Goal: Task Accomplishment & Management: Manage account settings

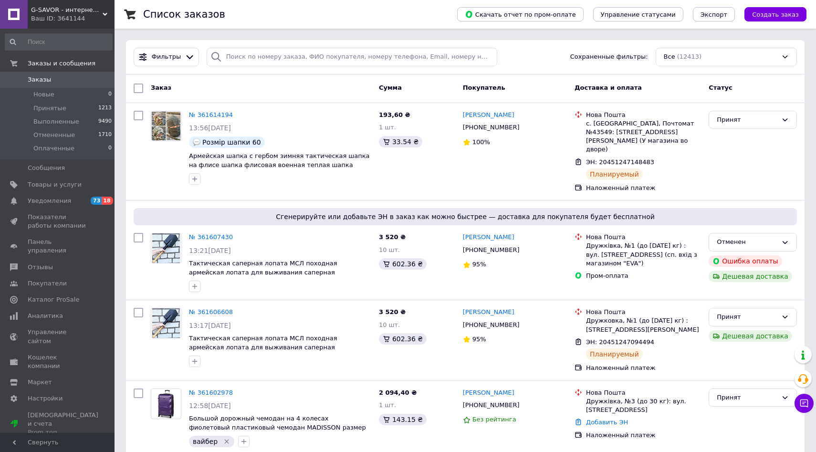
click at [44, 104] on span "Принятые" at bounding box center [49, 108] width 33 height 9
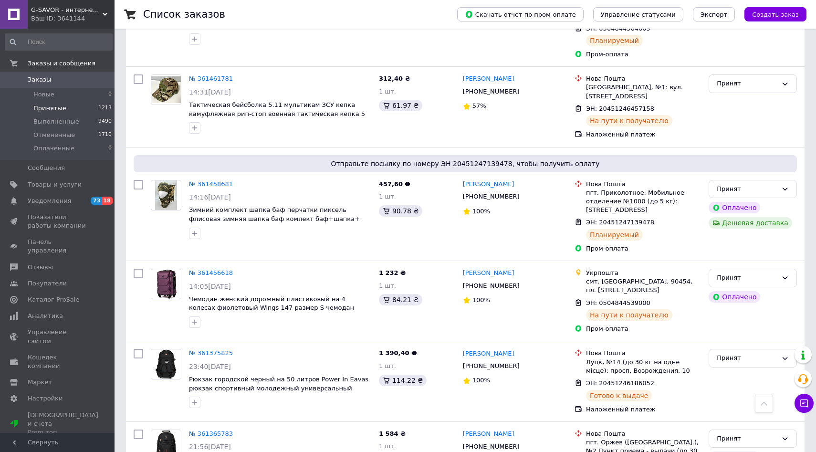
scroll to position [1533, 0]
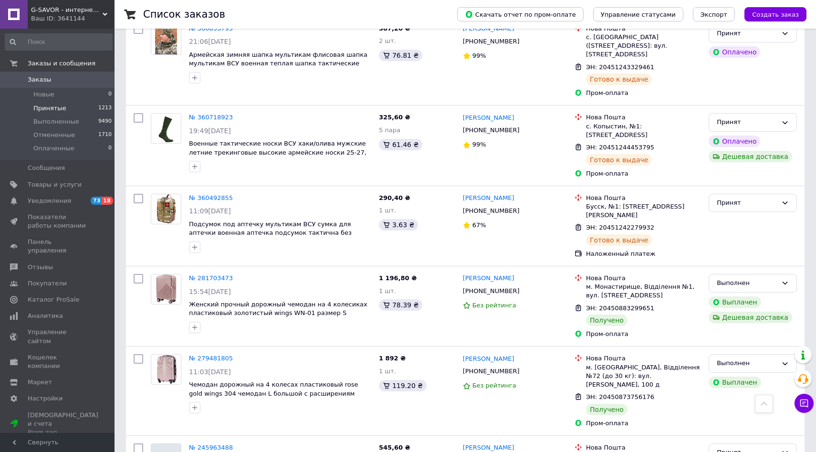
scroll to position [1053, 0]
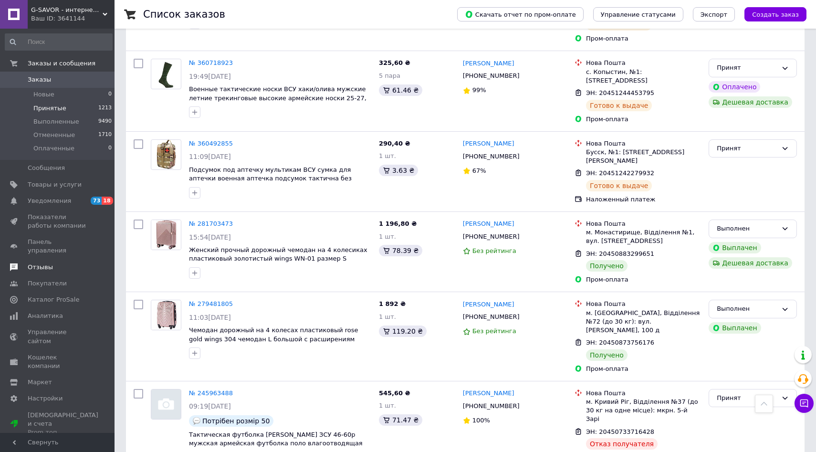
click at [48, 263] on span "Отзывы" at bounding box center [40, 267] width 25 height 9
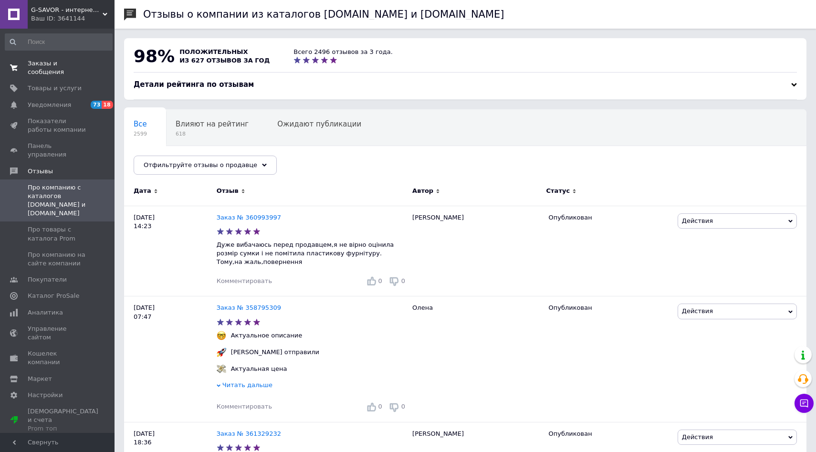
click at [32, 72] on span "Заказы и сообщения" at bounding box center [58, 67] width 61 height 17
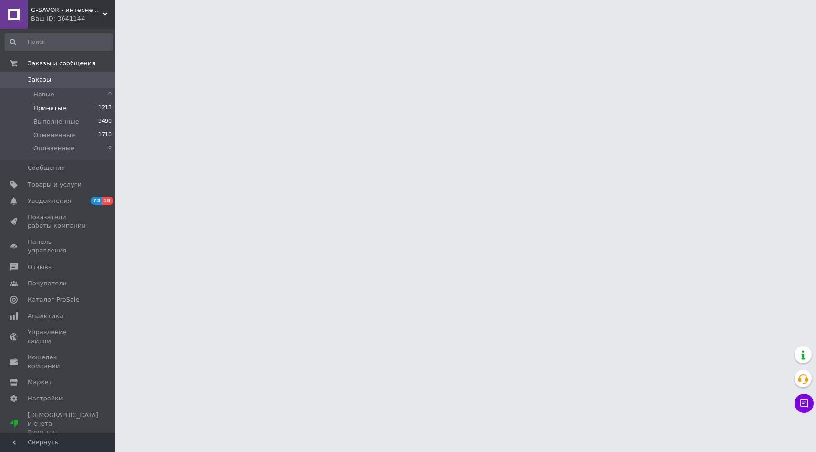
click at [45, 105] on span "Принятые" at bounding box center [49, 108] width 33 height 9
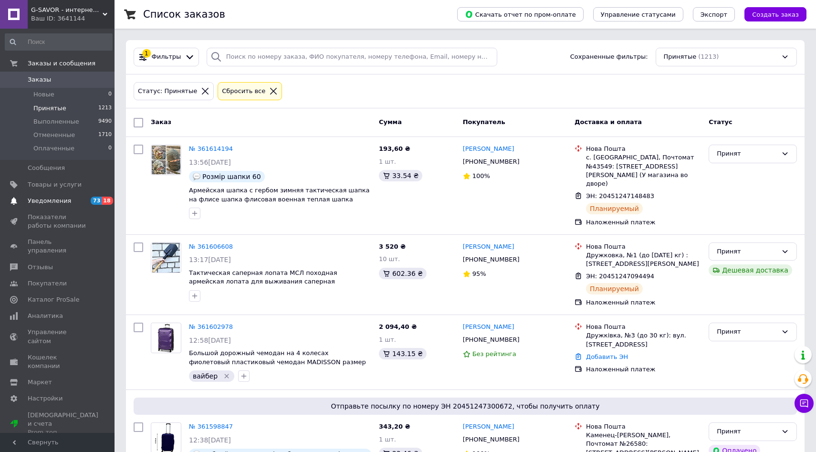
click at [45, 204] on span "Уведомления" at bounding box center [49, 201] width 43 height 9
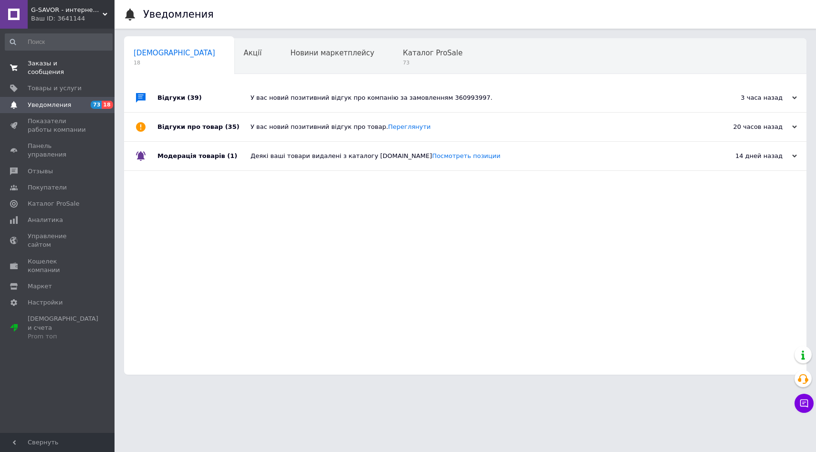
click at [32, 67] on span "Заказы и сообщения" at bounding box center [58, 67] width 61 height 17
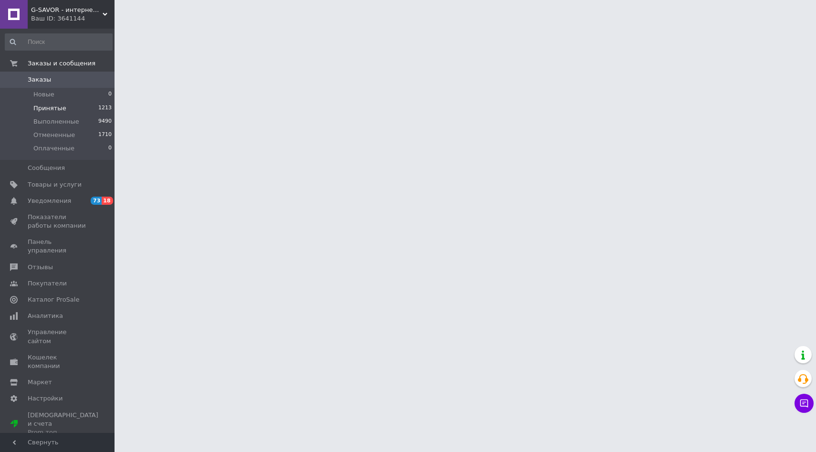
click at [44, 111] on span "Принятые" at bounding box center [49, 108] width 33 height 9
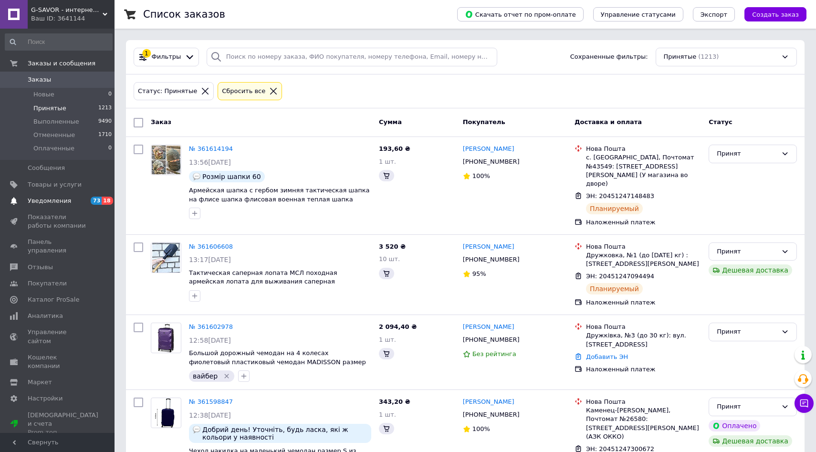
click at [50, 201] on span "Уведомления" at bounding box center [49, 201] width 43 height 9
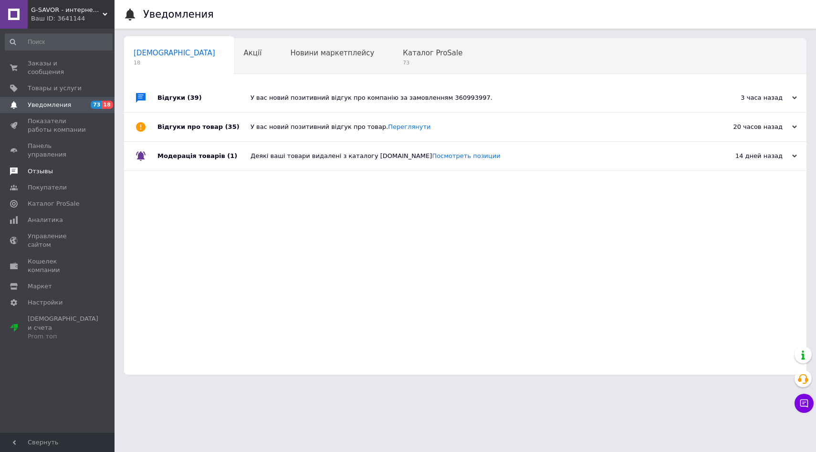
click at [38, 167] on span "Отзывы" at bounding box center [40, 171] width 25 height 9
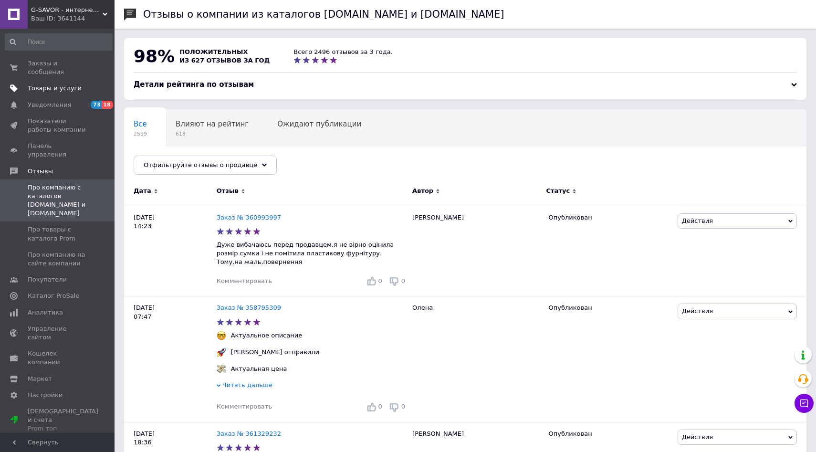
click at [55, 90] on span "Товары и услуги" at bounding box center [55, 88] width 54 height 9
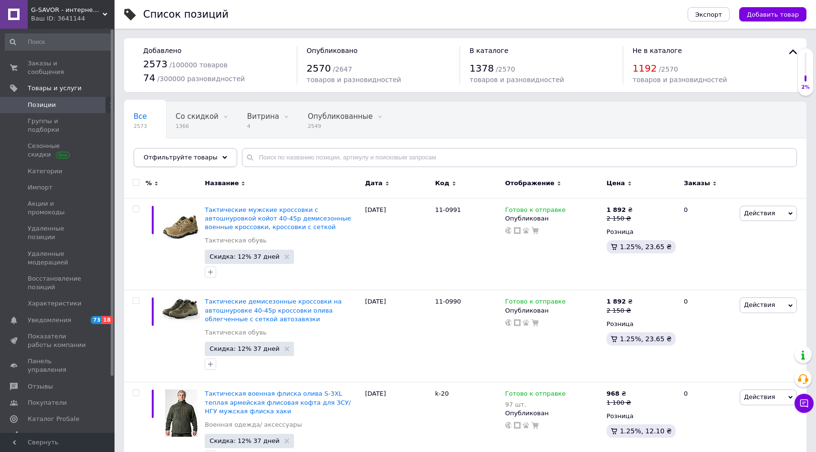
click at [210, 149] on div "Отфильтруйте товары" at bounding box center [186, 157] width 104 height 19
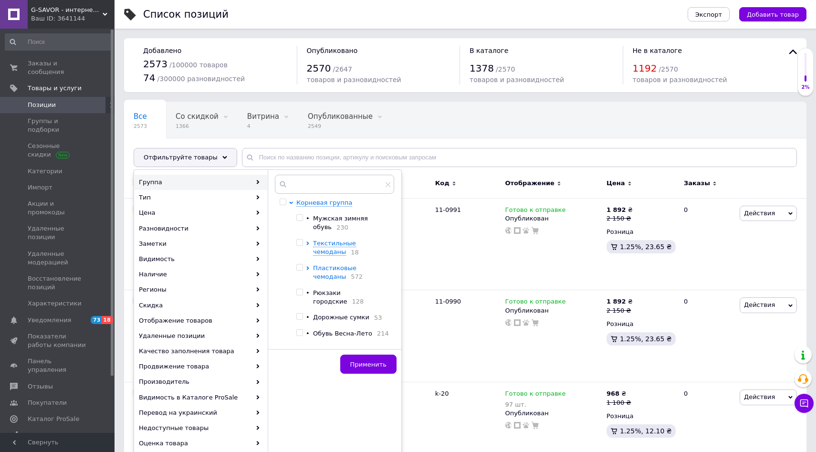
click at [308, 270] on icon at bounding box center [308, 268] width 4 height 4
click at [307, 244] on icon at bounding box center [308, 243] width 4 height 4
click at [298, 241] on input "checkbox" at bounding box center [299, 242] width 6 height 6
checkbox input "true"
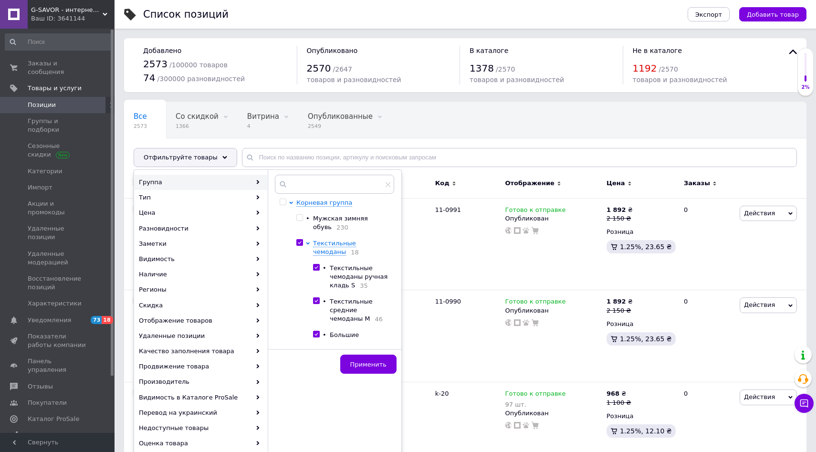
checkbox input "true"
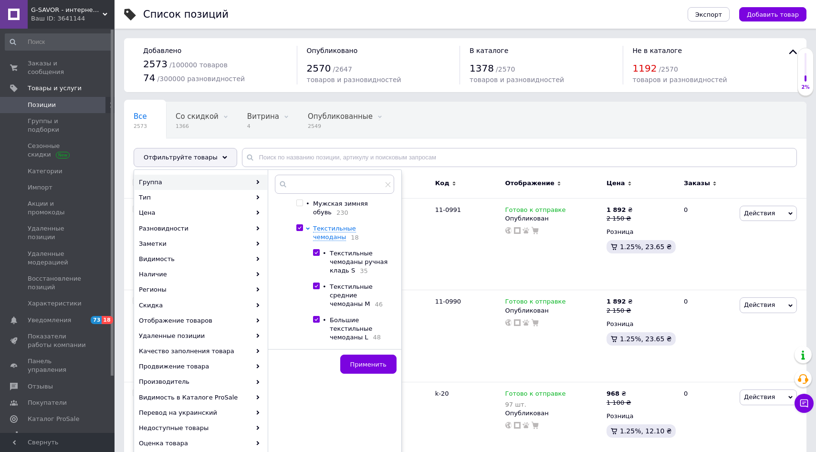
scroll to position [35, 0]
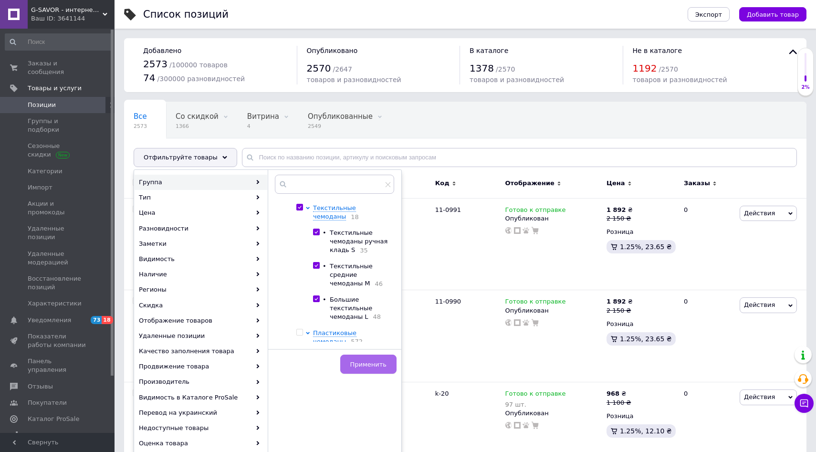
click at [372, 357] on button "Применить" at bounding box center [368, 363] width 56 height 19
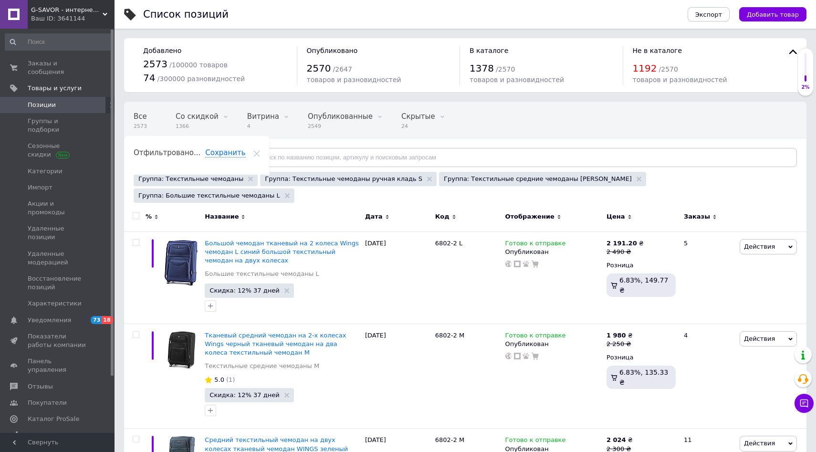
click at [203, 160] on span "Отфильтруйте товары" at bounding box center [181, 157] width 74 height 7
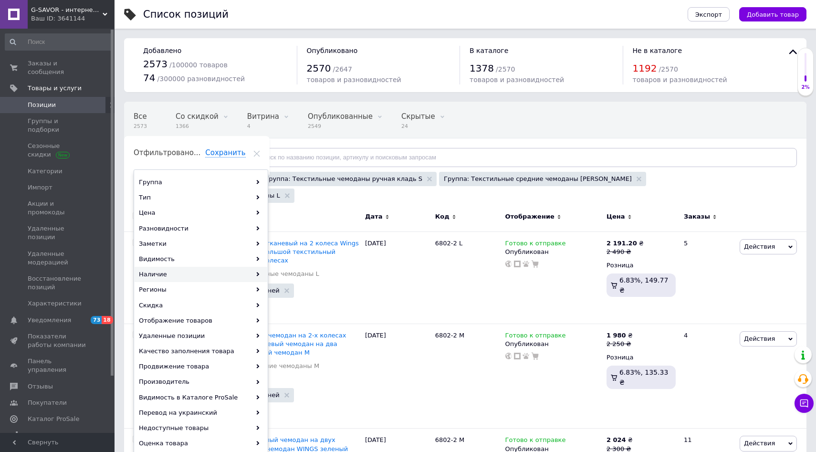
click at [183, 271] on div "Наличие" at bounding box center [201, 274] width 133 height 15
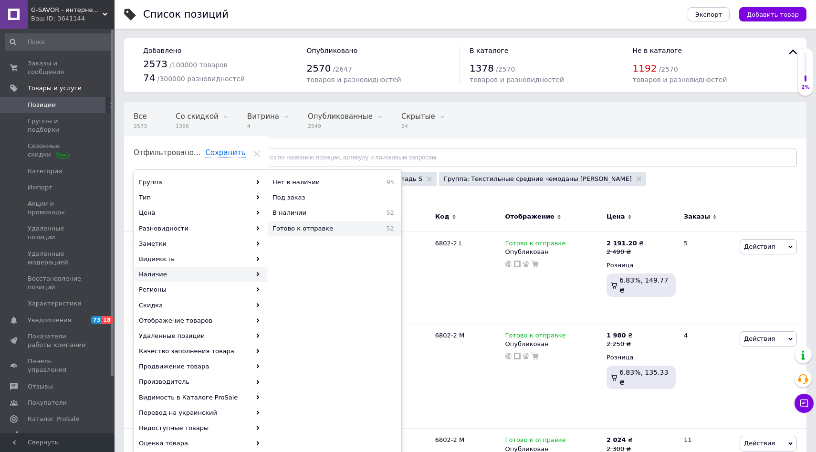
click at [328, 226] on span "Готово к отправке" at bounding box center [322, 228] width 101 height 9
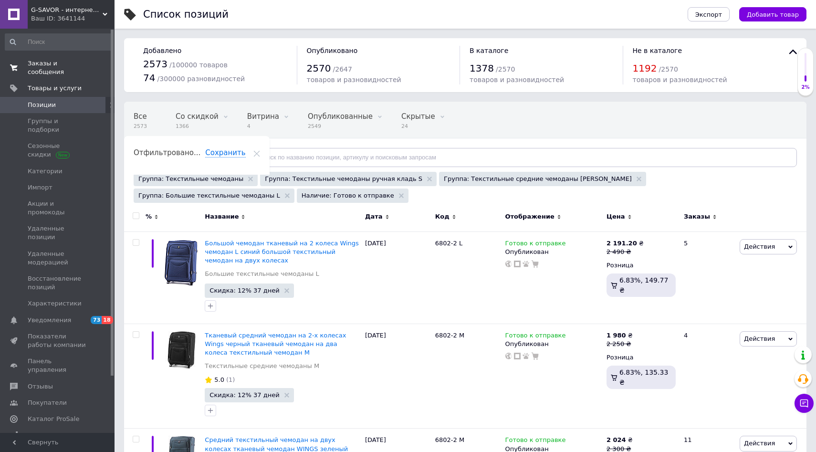
click at [46, 78] on link "Заказы и сообщения 0 0" at bounding box center [58, 67] width 117 height 25
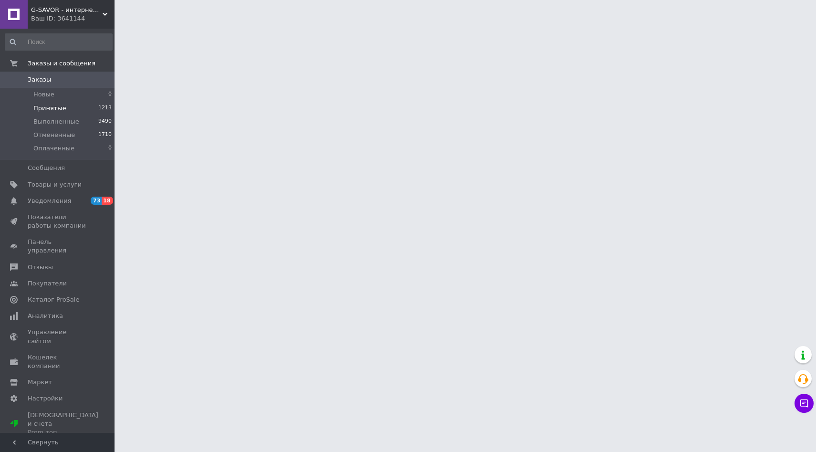
click at [50, 108] on span "Принятые" at bounding box center [49, 108] width 33 height 9
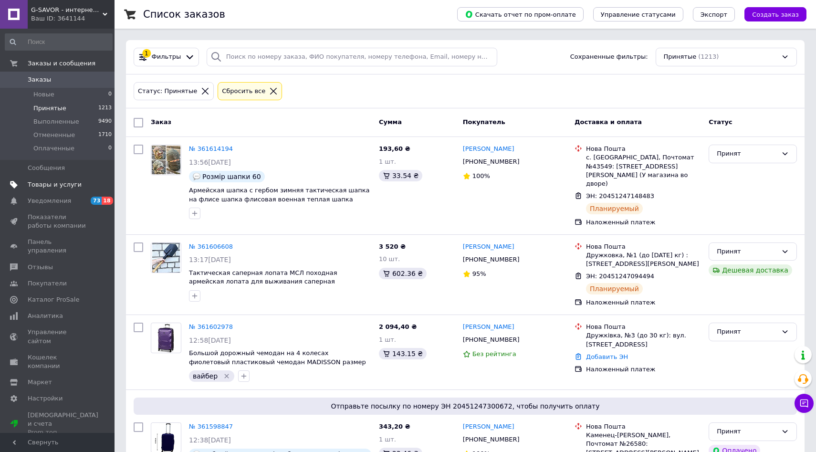
click at [56, 185] on span "Товары и услуги" at bounding box center [55, 184] width 54 height 9
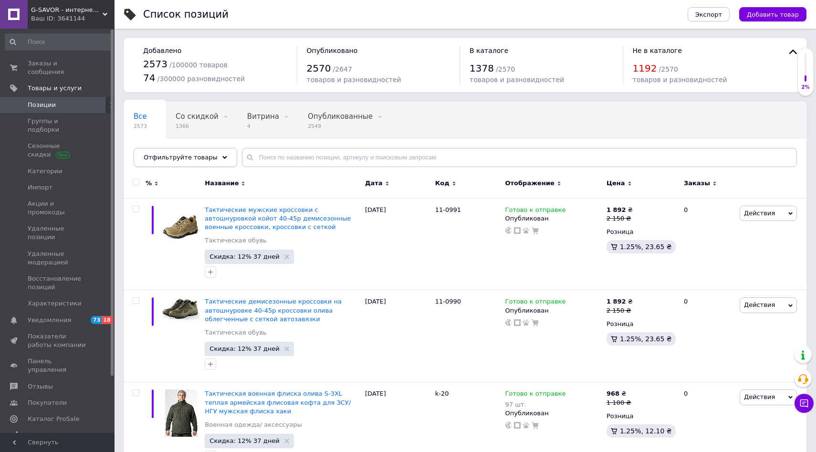
click at [207, 160] on span "Отфильтруйте товары" at bounding box center [181, 157] width 74 height 7
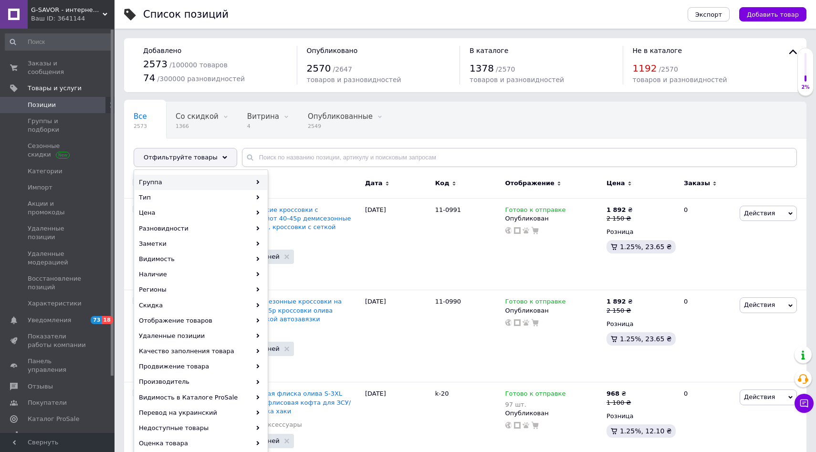
click at [246, 182] on div "Группа" at bounding box center [201, 182] width 133 height 15
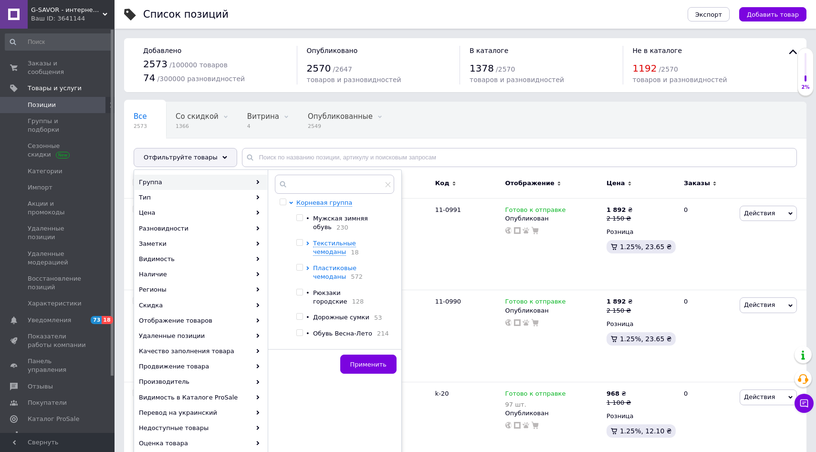
click at [308, 267] on icon at bounding box center [308, 268] width 4 height 4
click at [302, 267] on input "checkbox" at bounding box center [299, 267] width 6 height 6
checkbox input "true"
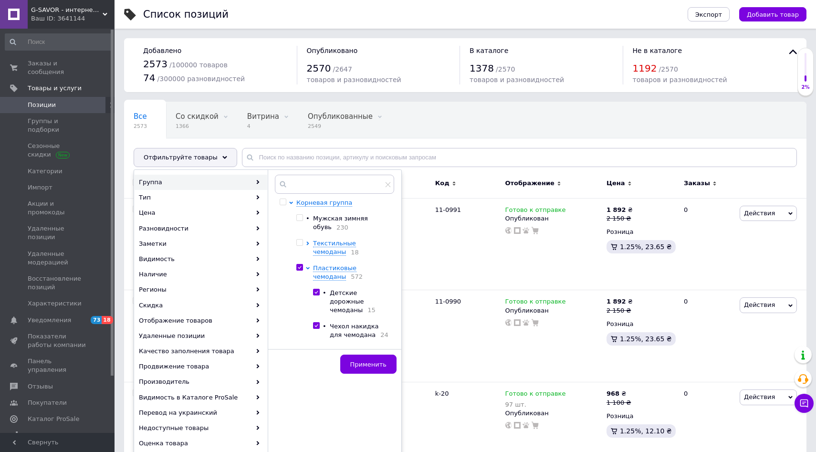
click at [316, 290] on input "checkbox" at bounding box center [316, 292] width 6 height 6
checkbox input "false"
click at [316, 329] on input "checkbox" at bounding box center [316, 325] width 6 height 6
checkbox input "false"
click at [365, 367] on span "Применить" at bounding box center [368, 364] width 36 height 7
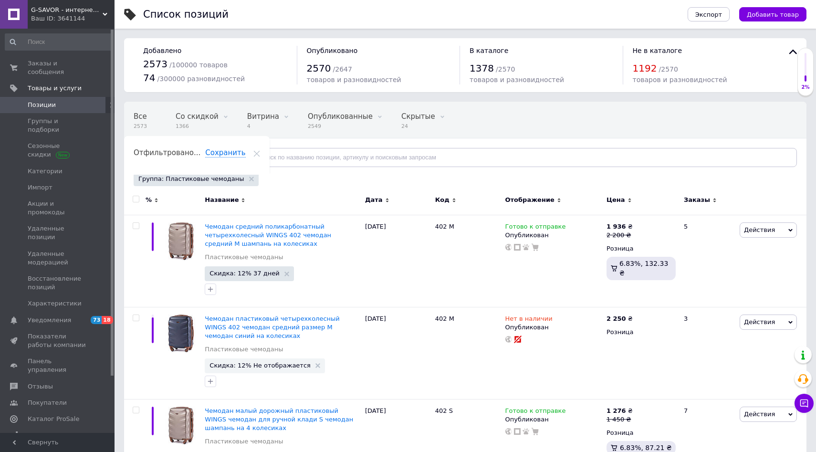
click at [195, 161] on div "Отфильтруйте товары" at bounding box center [186, 157] width 104 height 19
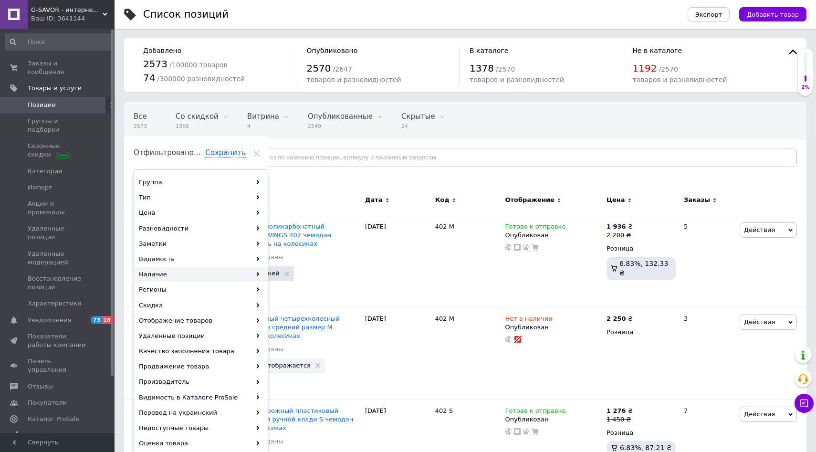
click at [192, 272] on div "Наличие" at bounding box center [201, 274] width 133 height 15
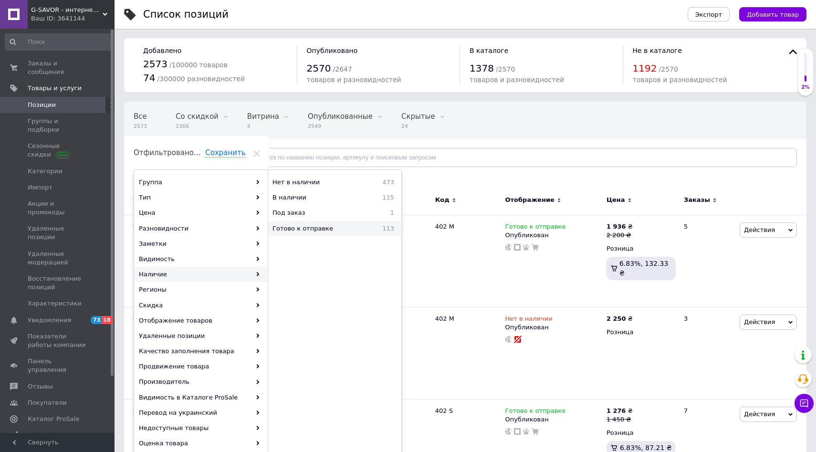
click at [309, 231] on span "Готово к отправке" at bounding box center [319, 228] width 95 height 9
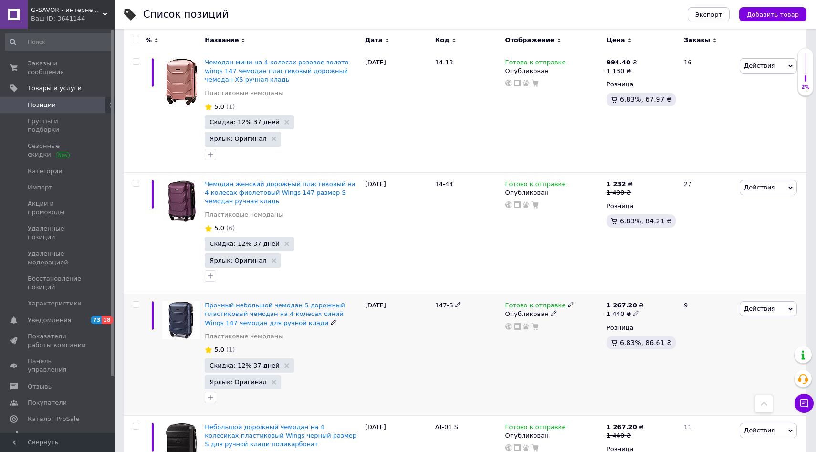
scroll to position [5354, 0]
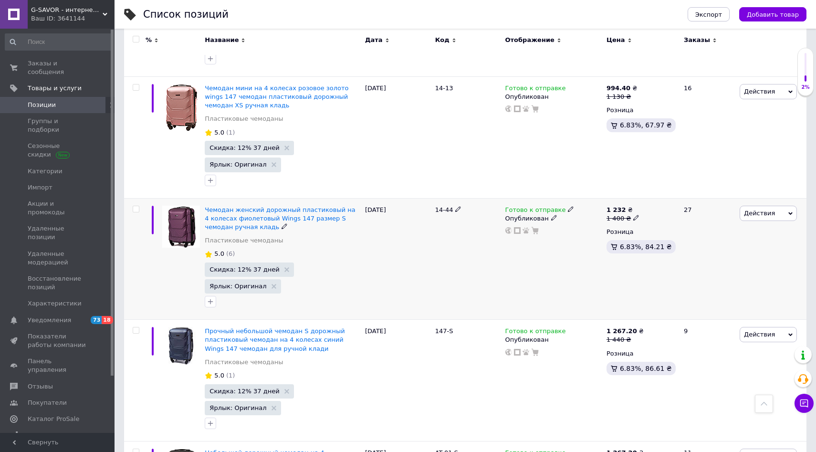
click at [633, 215] on use at bounding box center [635, 217] width 5 height 5
type input "1440"
click at [556, 237] on div "Готово к отправке Опубликован" at bounding box center [553, 259] width 101 height 122
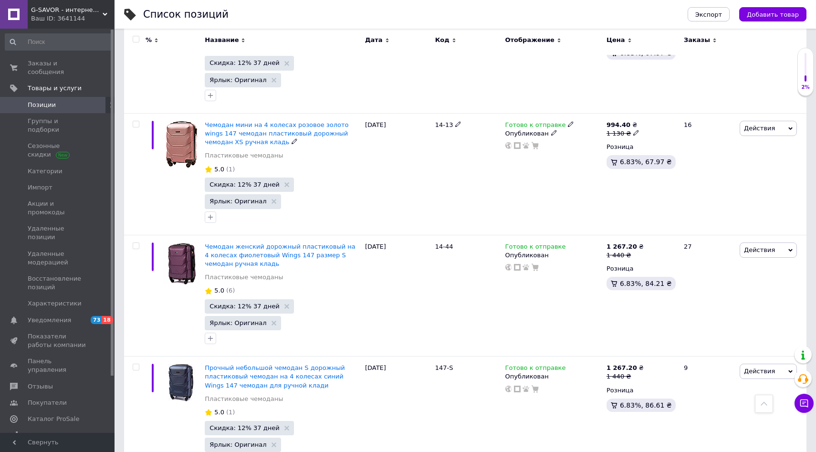
scroll to position [5324, 0]
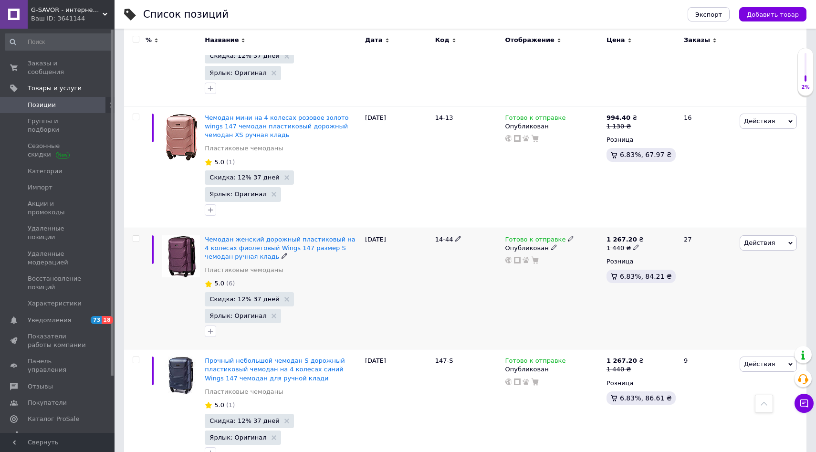
click at [633, 245] on use at bounding box center [635, 247] width 5 height 5
type input "1450"
click at [529, 262] on div "Готово к отправке Опубликован" at bounding box center [553, 289] width 101 height 122
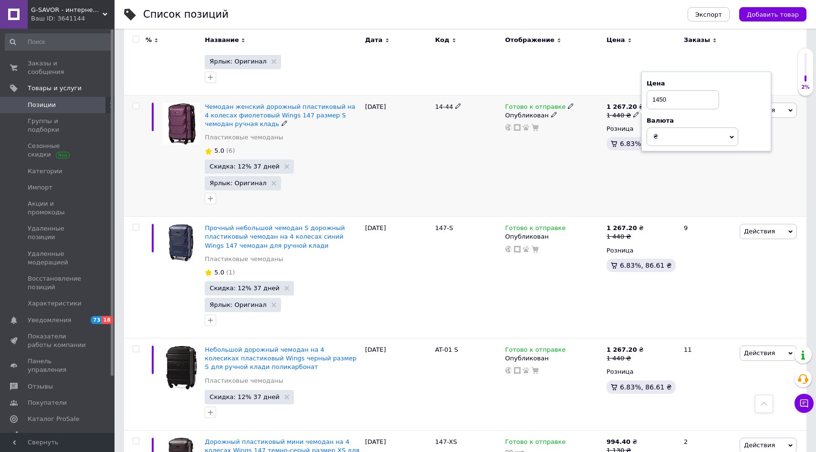
scroll to position [5467, 0]
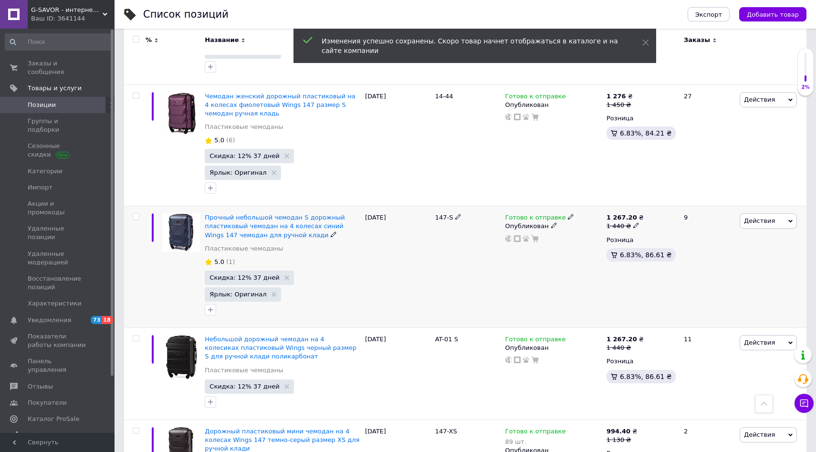
click at [635, 222] on div "1 440 ₴" at bounding box center [624, 226] width 37 height 9
type input "1450"
click at [551, 246] on div "Готово к отправке Опубликован" at bounding box center [553, 267] width 101 height 122
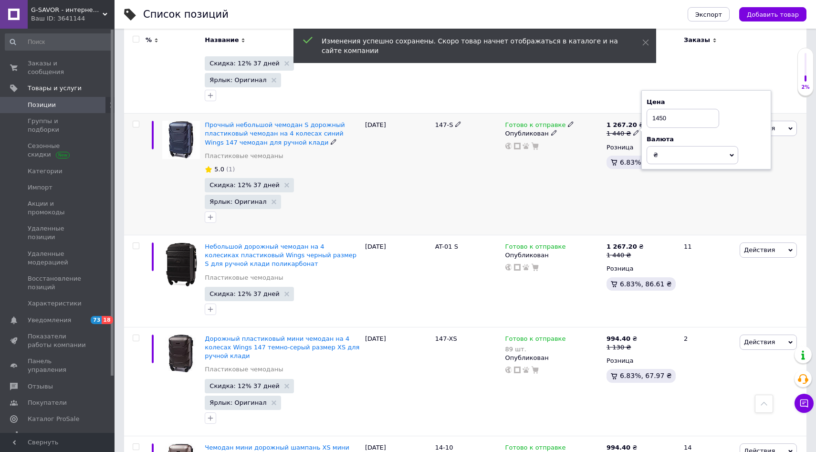
scroll to position [5568, 0]
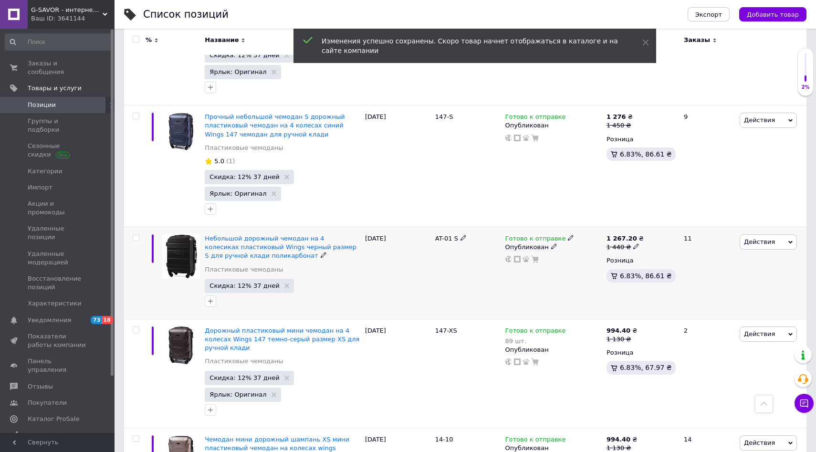
click at [633, 244] on use at bounding box center [635, 246] width 5 height 5
type input "1450"
click at [532, 278] on div "Готово к отправке Опубликован" at bounding box center [553, 273] width 101 height 92
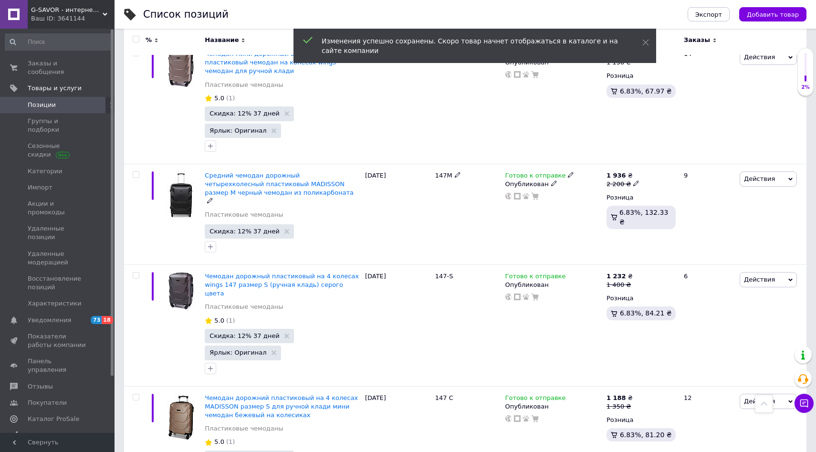
scroll to position [5959, 0]
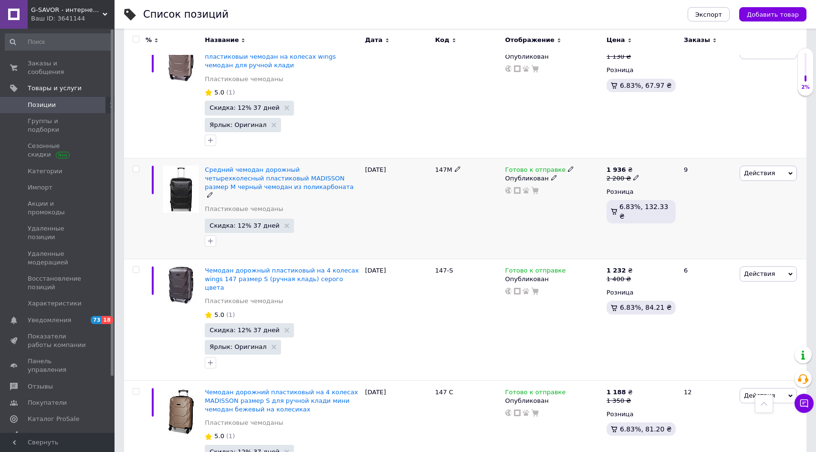
click at [634, 175] on icon at bounding box center [636, 178] width 6 height 6
type input "2250"
click at [555, 188] on div "Готово к отправке Опубликован" at bounding box center [553, 208] width 101 height 101
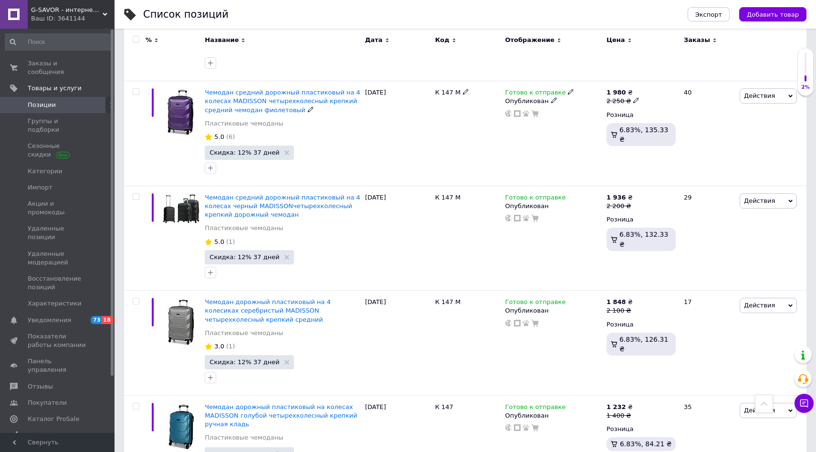
scroll to position [6643, 0]
click at [633, 203] on icon at bounding box center [636, 206] width 6 height 6
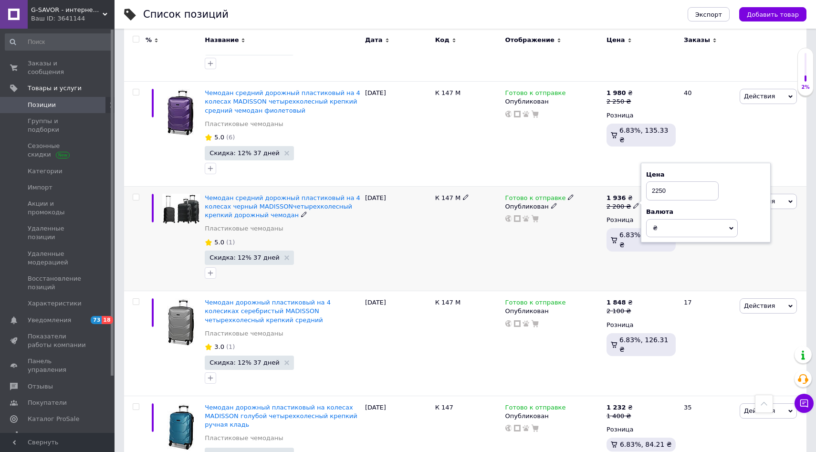
type input "2250"
click at [550, 213] on div "Готово к отправке Опубликован" at bounding box center [553, 238] width 101 height 105
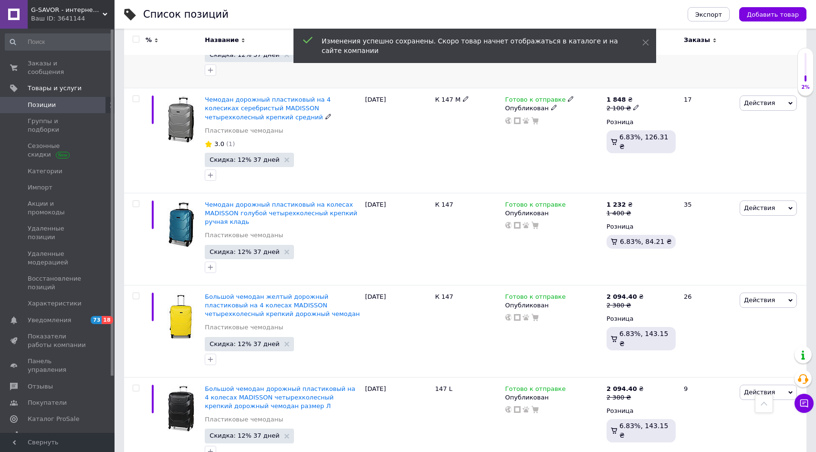
scroll to position [6852, 0]
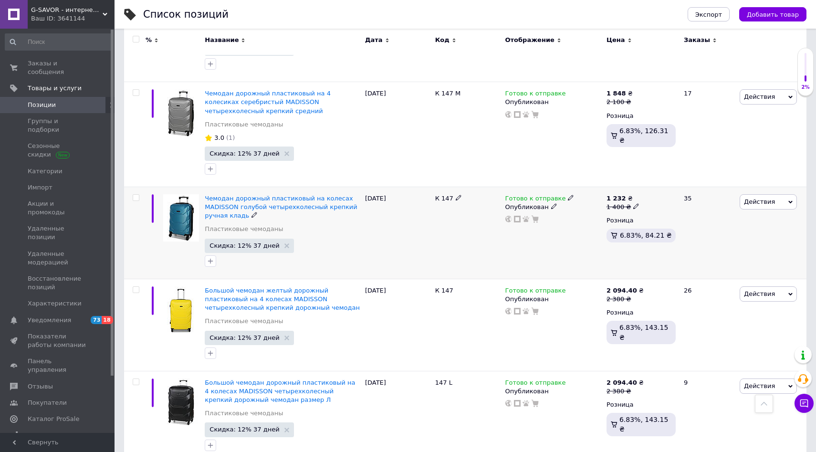
click at [633, 203] on icon at bounding box center [636, 206] width 6 height 6
type input "1450"
click at [544, 222] on div "Готово к отправке Опубликован" at bounding box center [553, 233] width 101 height 92
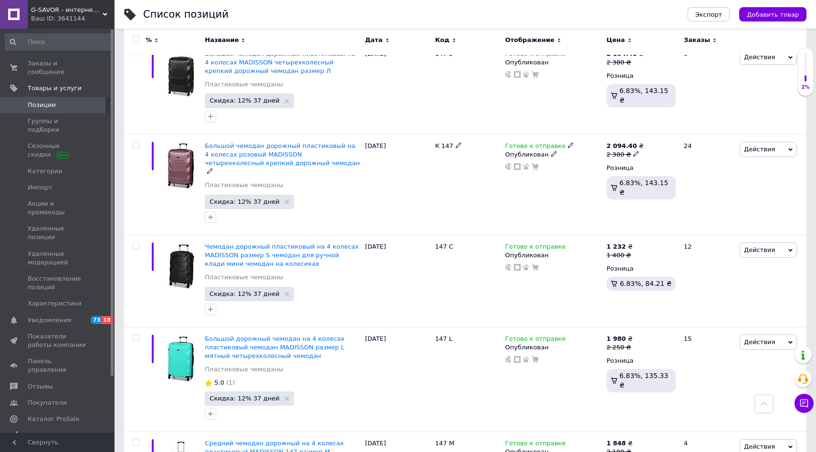
scroll to position [7191, 0]
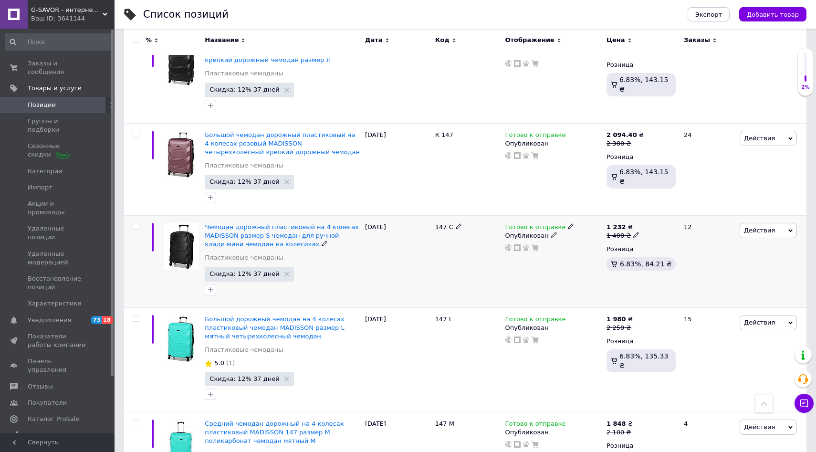
click at [633, 232] on icon at bounding box center [636, 235] width 6 height 6
click at [560, 247] on div "Готово к отправке Опубликован" at bounding box center [553, 261] width 101 height 92
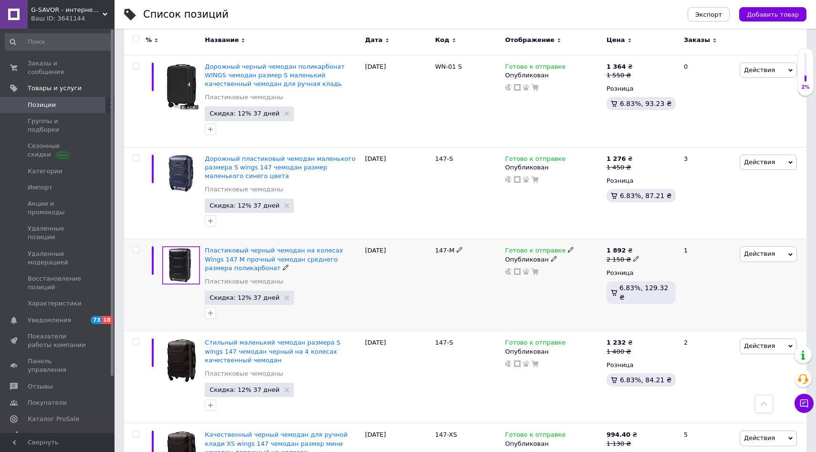
scroll to position [9429, 0]
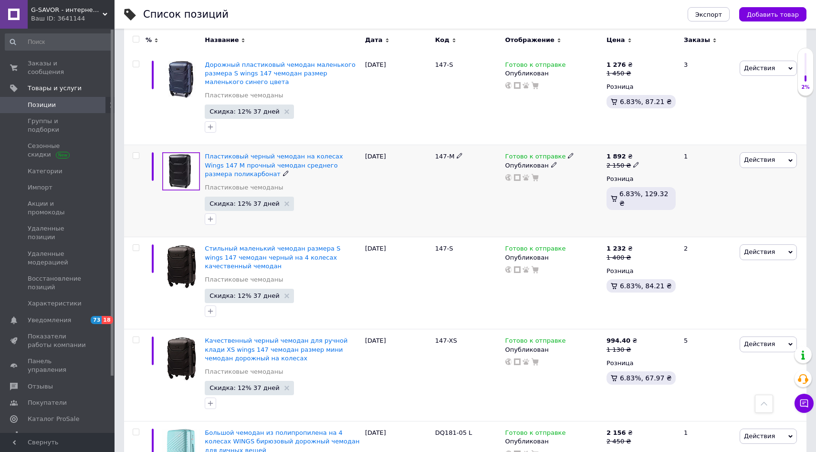
click at [568, 153] on icon at bounding box center [571, 156] width 6 height 6
click at [602, 170] on li "Нет в наличии" at bounding box center [622, 176] width 91 height 13
click at [466, 182] on div "147-М" at bounding box center [468, 191] width 70 height 92
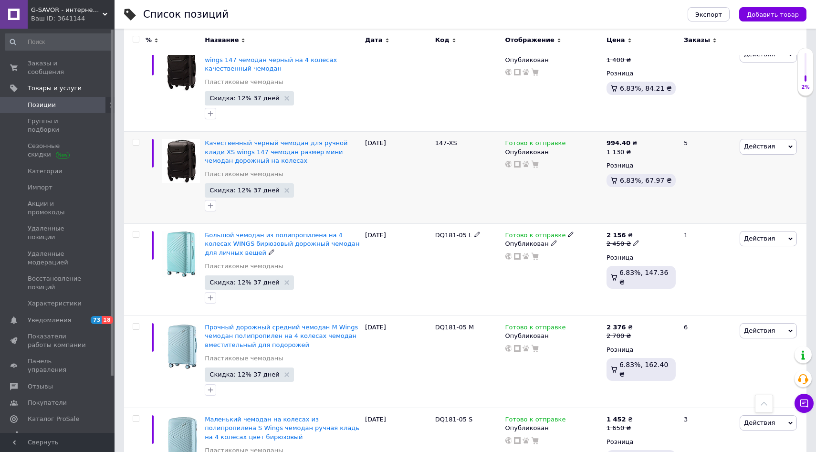
scroll to position [9781, 0]
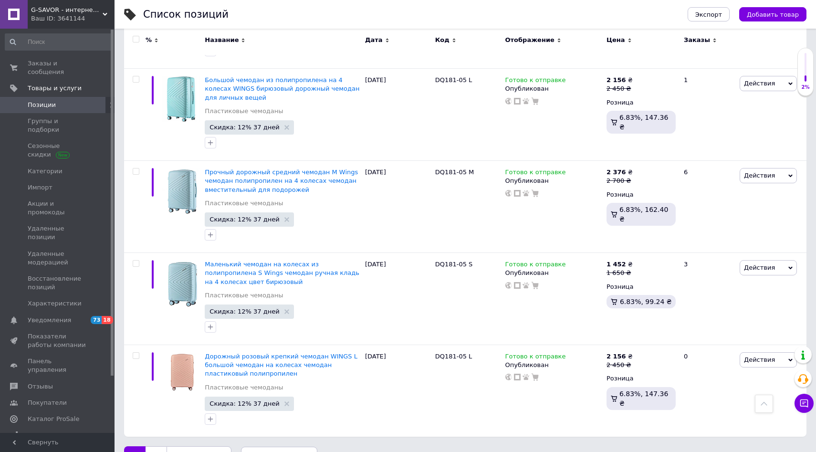
click at [157, 446] on link "2" at bounding box center [155, 456] width 21 height 20
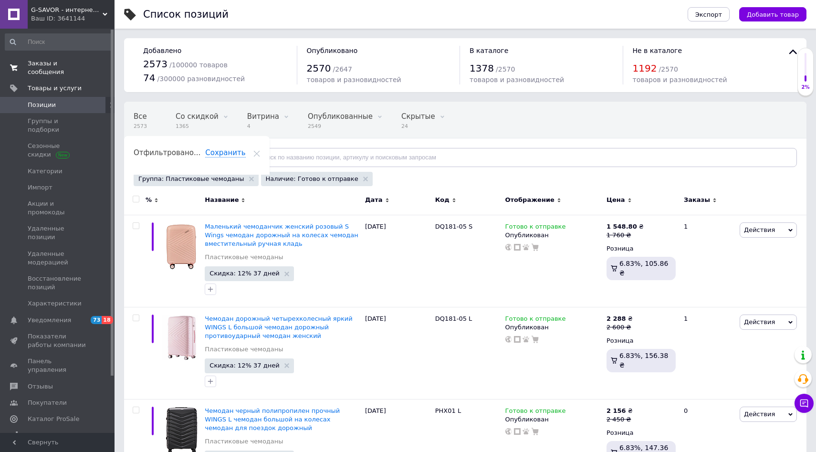
click at [34, 71] on span "Заказы и сообщения" at bounding box center [58, 67] width 61 height 17
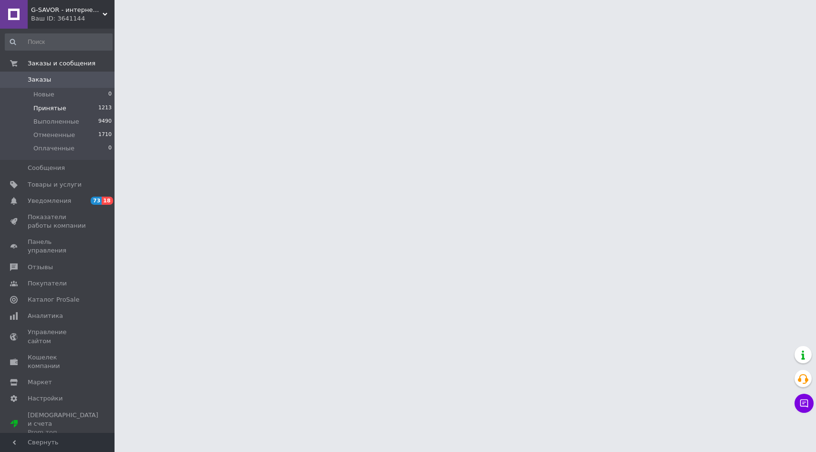
click at [43, 110] on span "Принятые" at bounding box center [49, 108] width 33 height 9
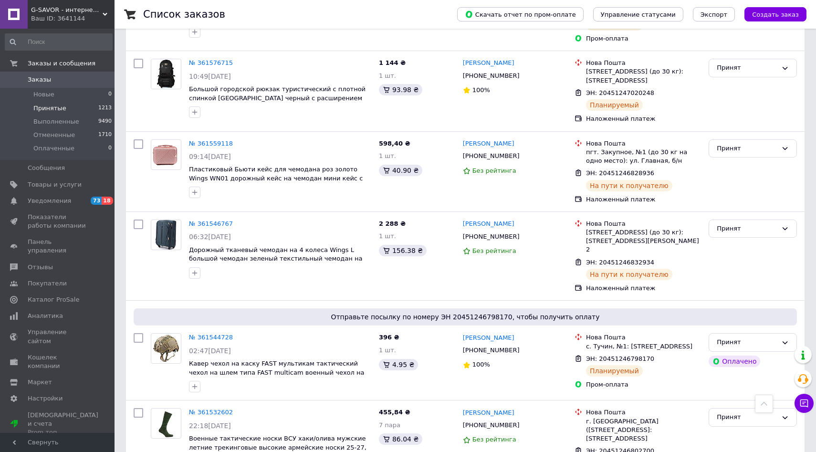
scroll to position [636, 0]
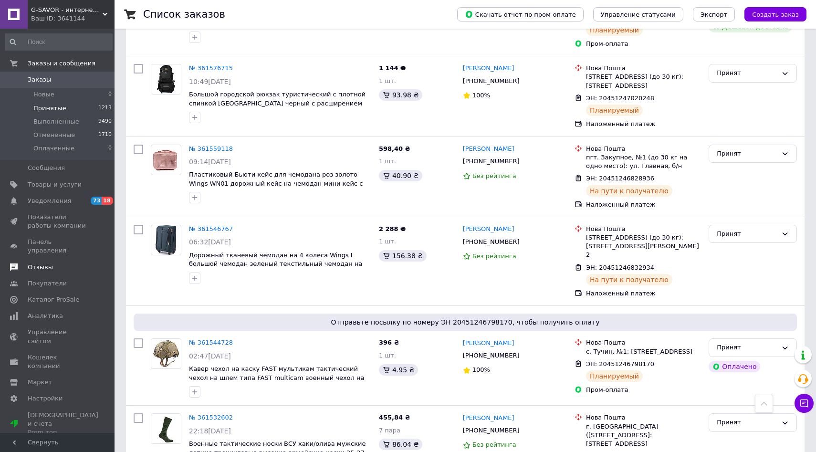
click at [31, 263] on link "Отзывы" at bounding box center [58, 267] width 117 height 16
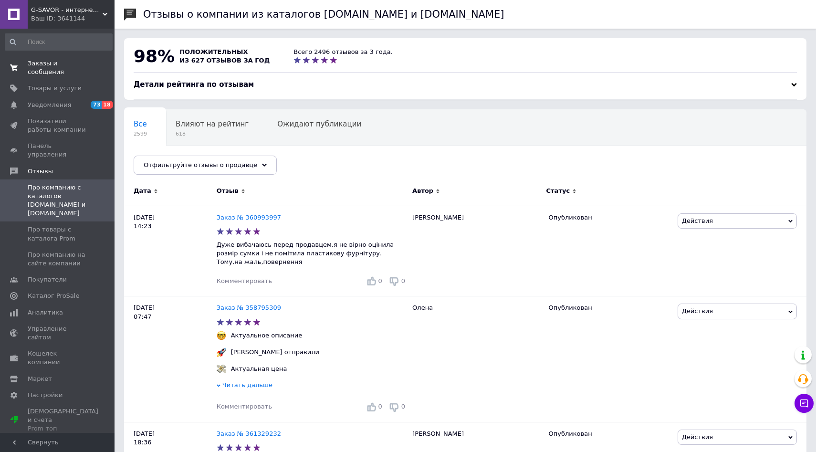
click at [45, 68] on span "Заказы и сообщения" at bounding box center [58, 67] width 61 height 17
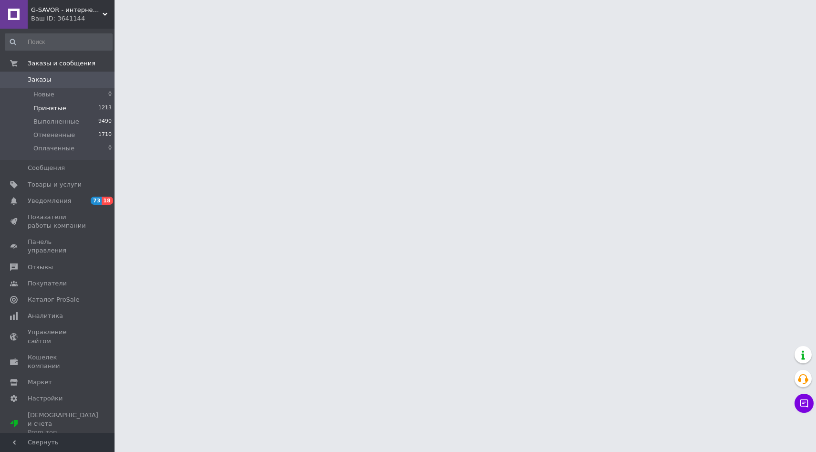
click at [52, 110] on span "Принятые" at bounding box center [49, 108] width 33 height 9
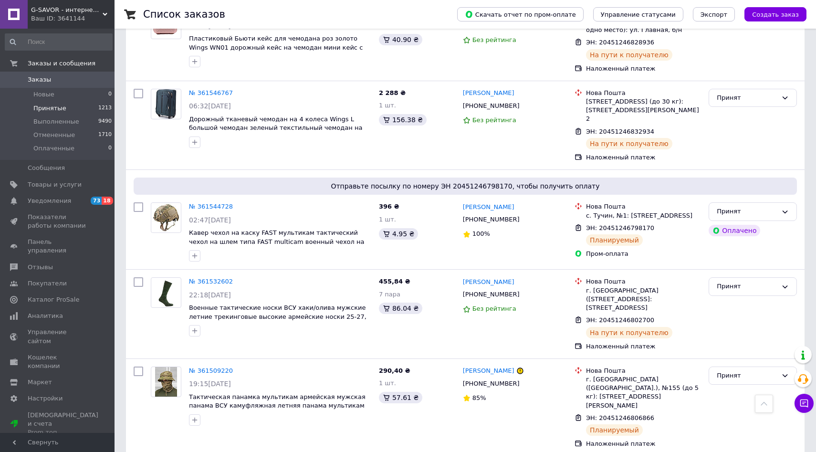
scroll to position [1533, 0]
